Goal: Task Accomplishment & Management: Use online tool/utility

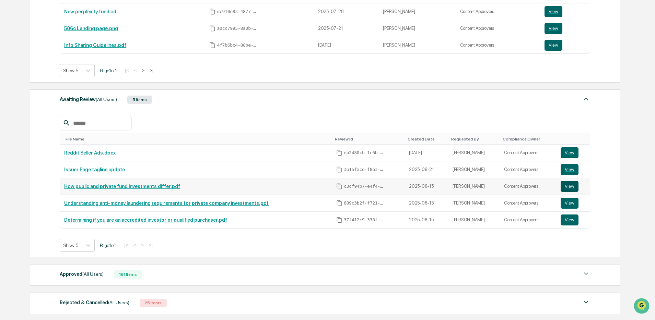
click at [566, 186] on button "View" at bounding box center [569, 186] width 18 height 11
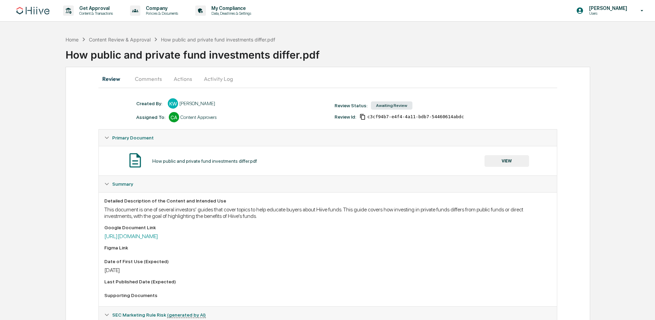
click at [184, 80] on button "Actions" at bounding box center [182, 79] width 31 height 16
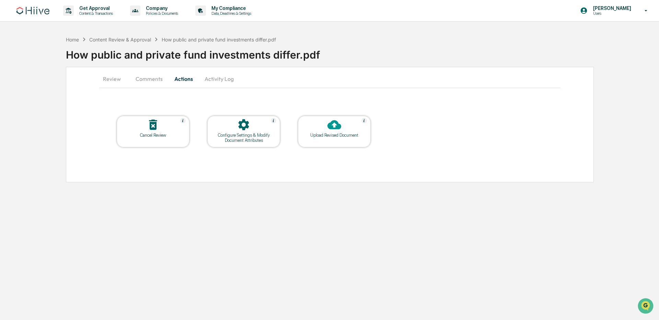
click at [335, 139] on div "Upload Revised Document" at bounding box center [334, 132] width 73 height 32
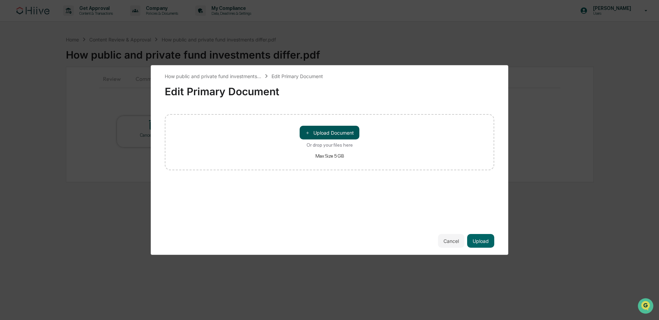
click at [327, 134] on button "＋ Upload Document" at bounding box center [329, 133] width 60 height 14
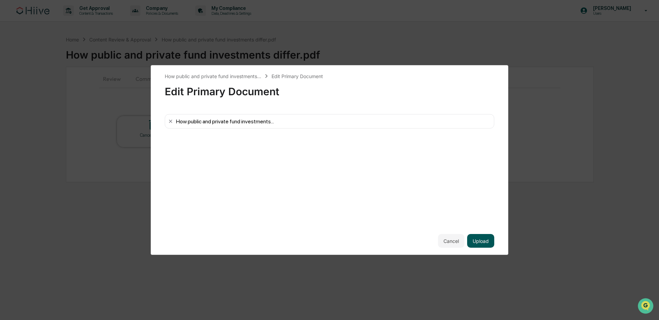
click at [485, 242] on button "Upload" at bounding box center [480, 241] width 27 height 14
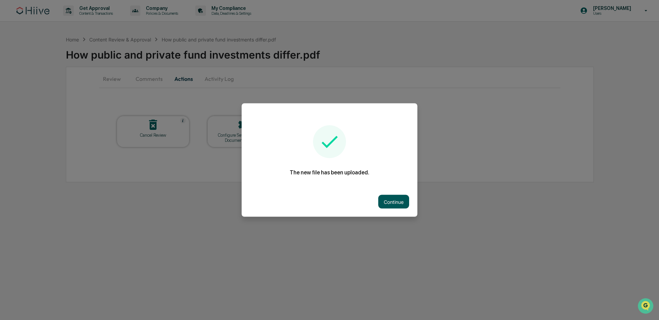
click at [393, 203] on button "Continue" at bounding box center [393, 202] width 31 height 14
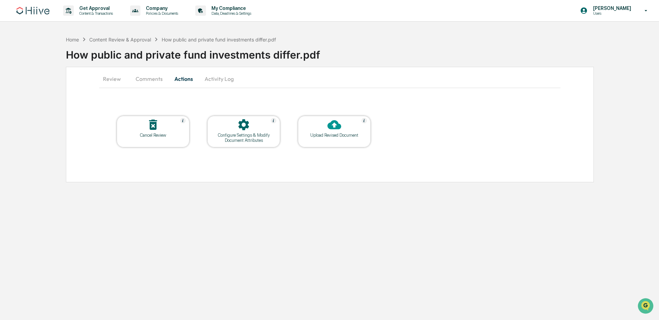
click at [331, 133] on div "Upload Revised Document" at bounding box center [334, 135] width 62 height 5
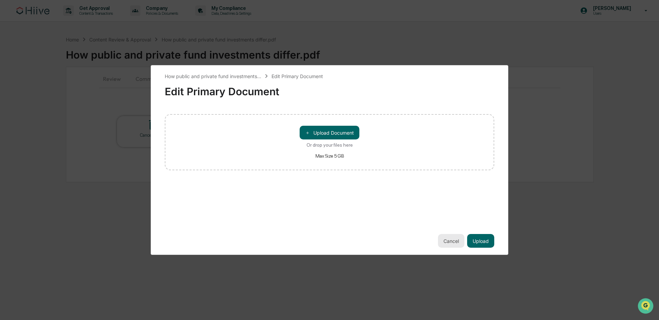
click at [456, 241] on button "Cancel" at bounding box center [451, 241] width 26 height 14
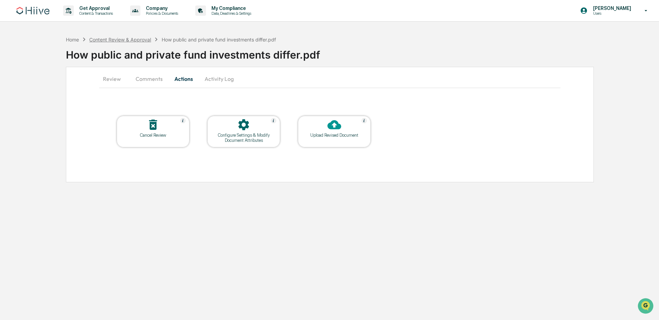
click at [132, 40] on div "Content Review & Approval" at bounding box center [120, 40] width 62 height 6
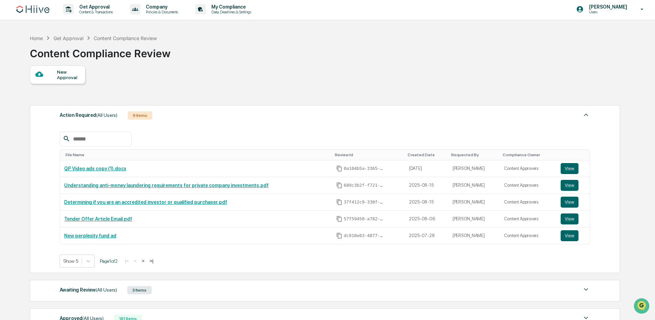
scroll to position [102, 0]
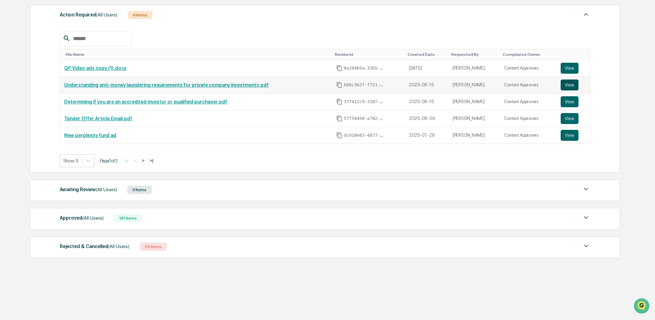
click at [568, 88] on button "View" at bounding box center [569, 85] width 18 height 11
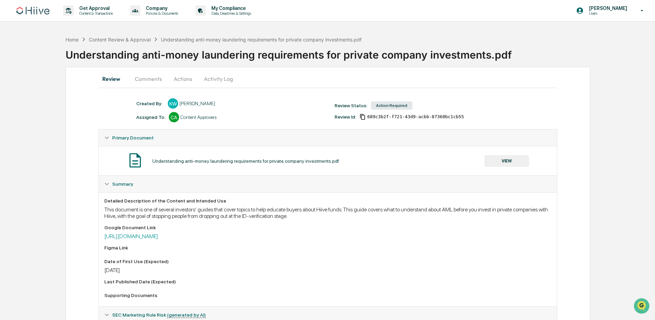
click at [179, 79] on button "Actions" at bounding box center [182, 79] width 31 height 16
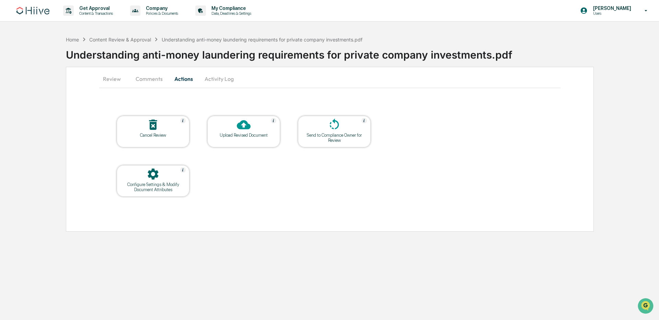
click at [235, 123] on div at bounding box center [243, 125] width 69 height 15
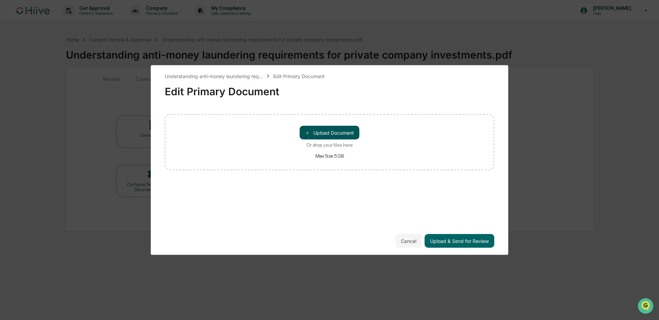
click at [314, 129] on button "＋ Upload Document" at bounding box center [329, 133] width 60 height 14
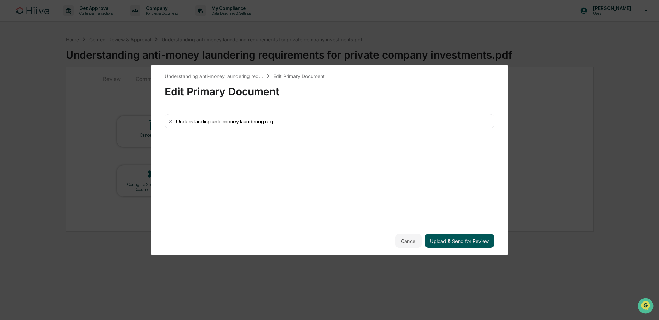
click at [460, 241] on button "Upload & Send for Review" at bounding box center [459, 241] width 70 height 14
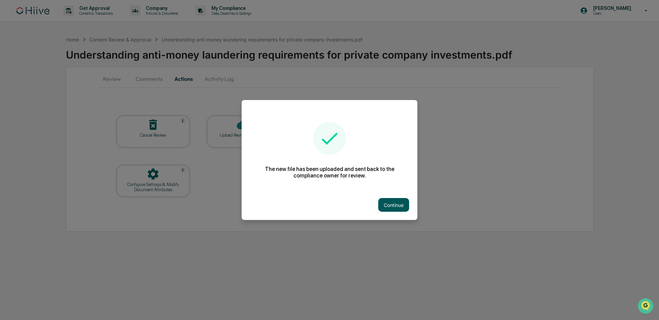
click at [390, 203] on button "Continue" at bounding box center [393, 205] width 31 height 14
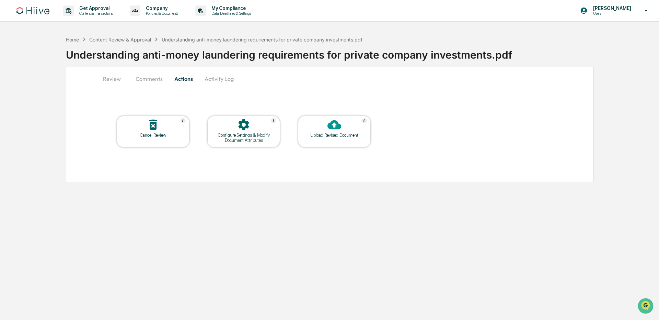
click at [128, 40] on div "Content Review & Approval" at bounding box center [120, 40] width 62 height 6
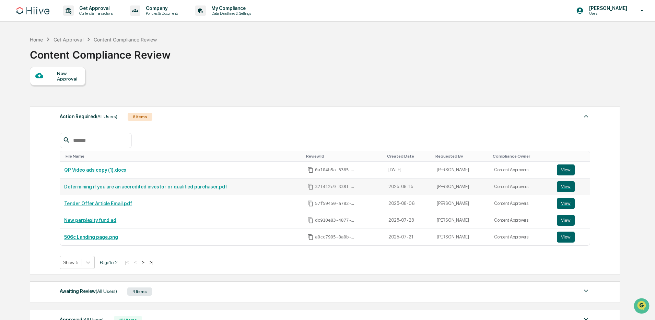
click at [148, 188] on link "Determining if you are an accredited investor or qualified purchaser.pdf" at bounding box center [145, 186] width 163 height 5
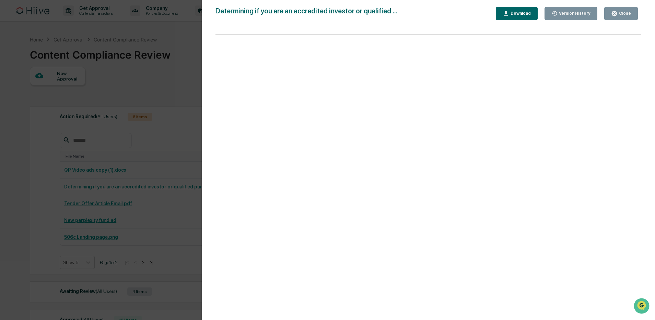
click at [178, 88] on div "Version History 08/25/2025, 05:58 PM Susan Woodard 08/22/2025, 05:14 PM Kate Wi…" at bounding box center [327, 160] width 655 height 320
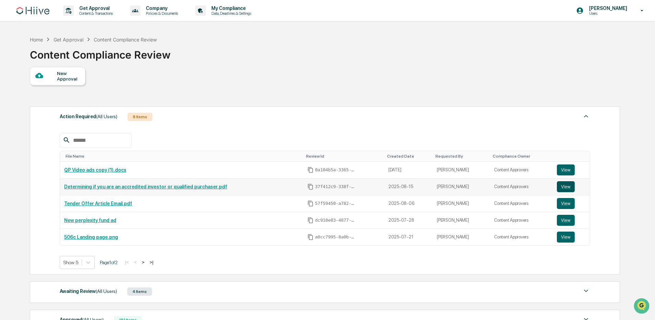
click at [573, 189] on button "View" at bounding box center [566, 186] width 18 height 11
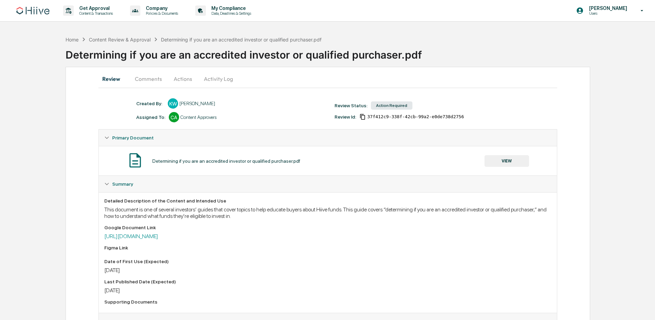
click at [179, 76] on button "Actions" at bounding box center [182, 79] width 31 height 16
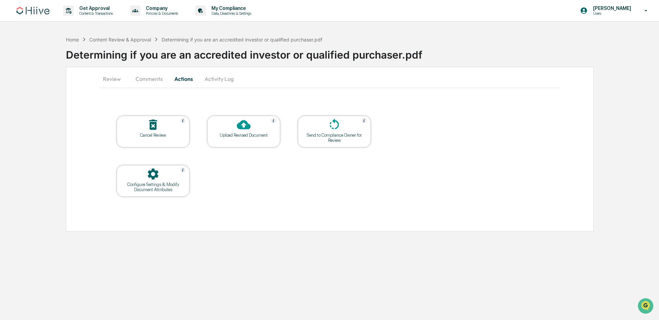
click at [244, 134] on div "Upload Revised Document" at bounding box center [244, 135] width 62 height 5
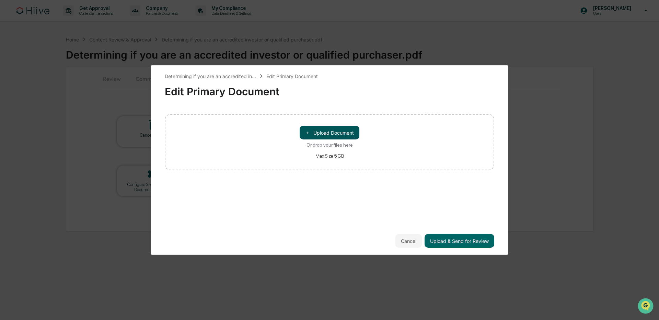
click at [315, 131] on button "＋ Upload Document" at bounding box center [329, 133] width 60 height 14
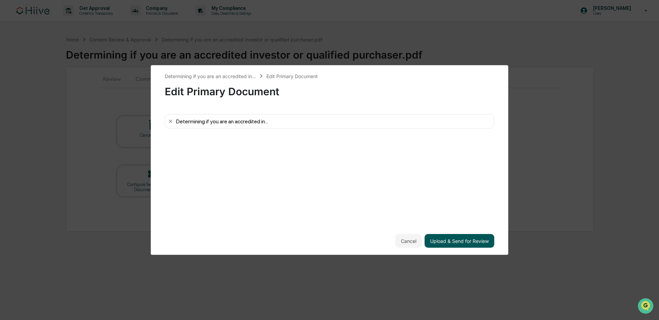
click at [473, 242] on button "Upload & Send for Review" at bounding box center [459, 241] width 70 height 14
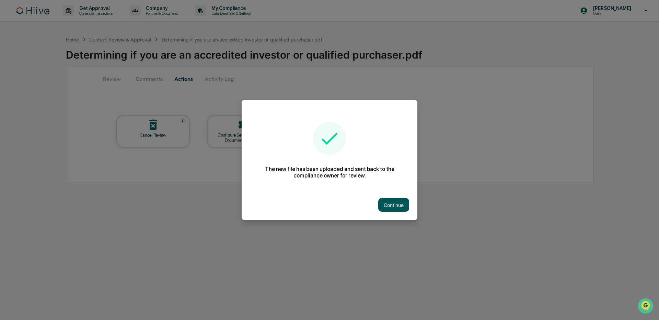
click at [388, 206] on button "Continue" at bounding box center [393, 205] width 31 height 14
